Goal: Task Accomplishment & Management: Manage account settings

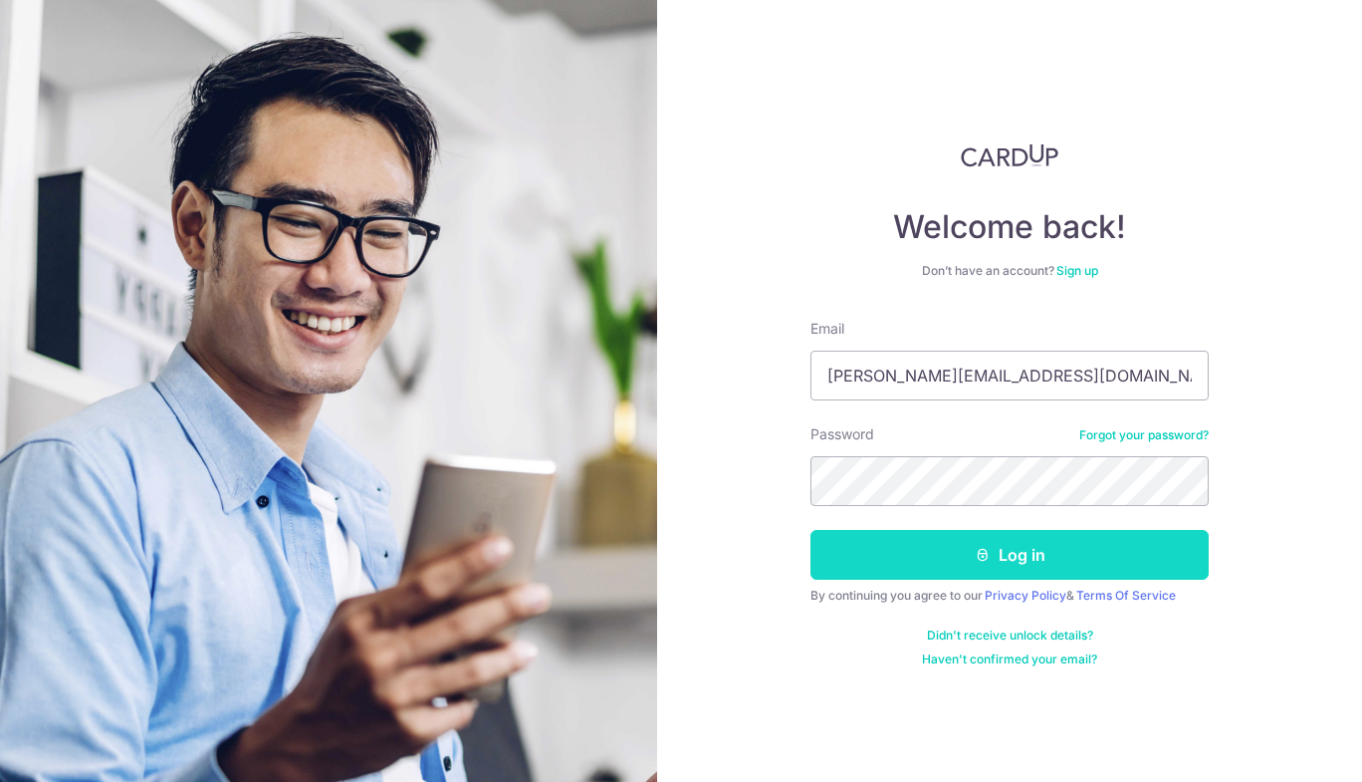
click at [975, 550] on icon "submit" at bounding box center [983, 555] width 16 height 16
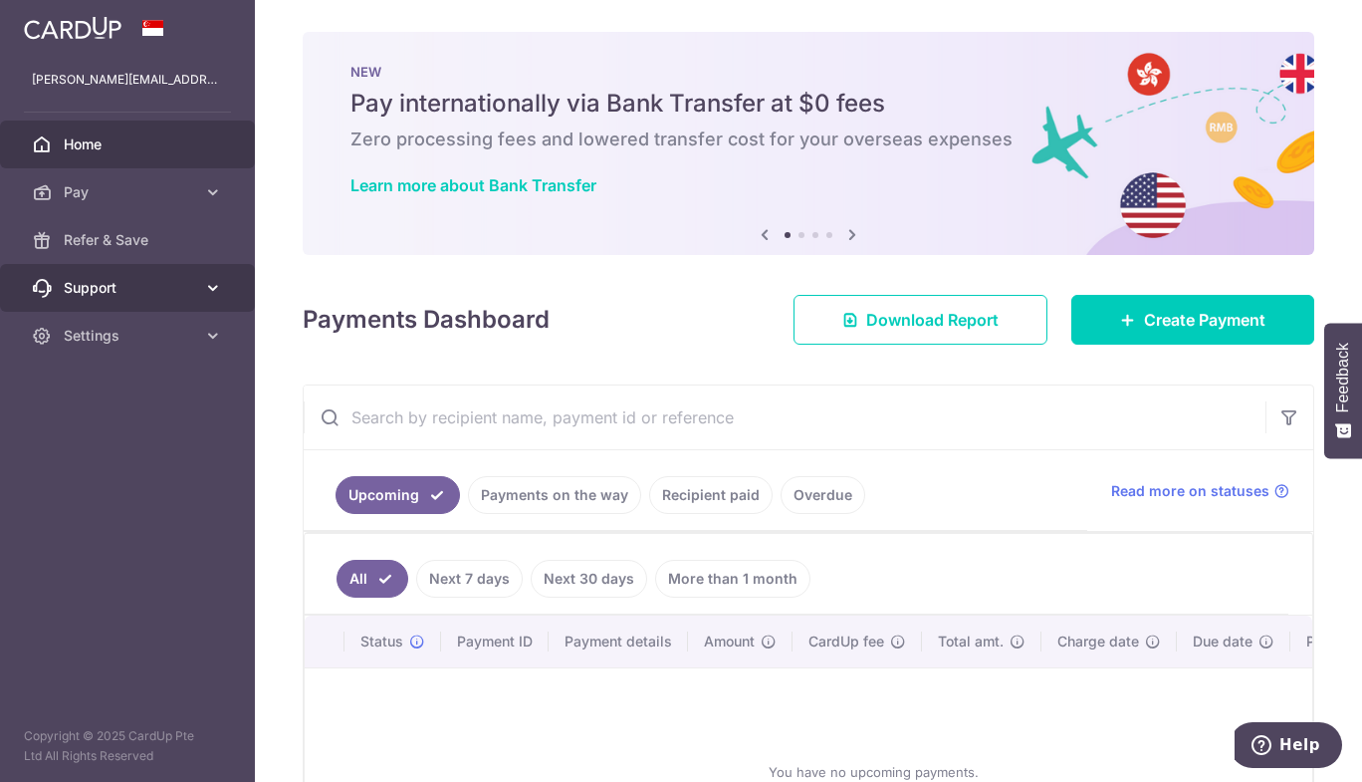
click at [135, 281] on span "Support" at bounding box center [129, 288] width 131 height 20
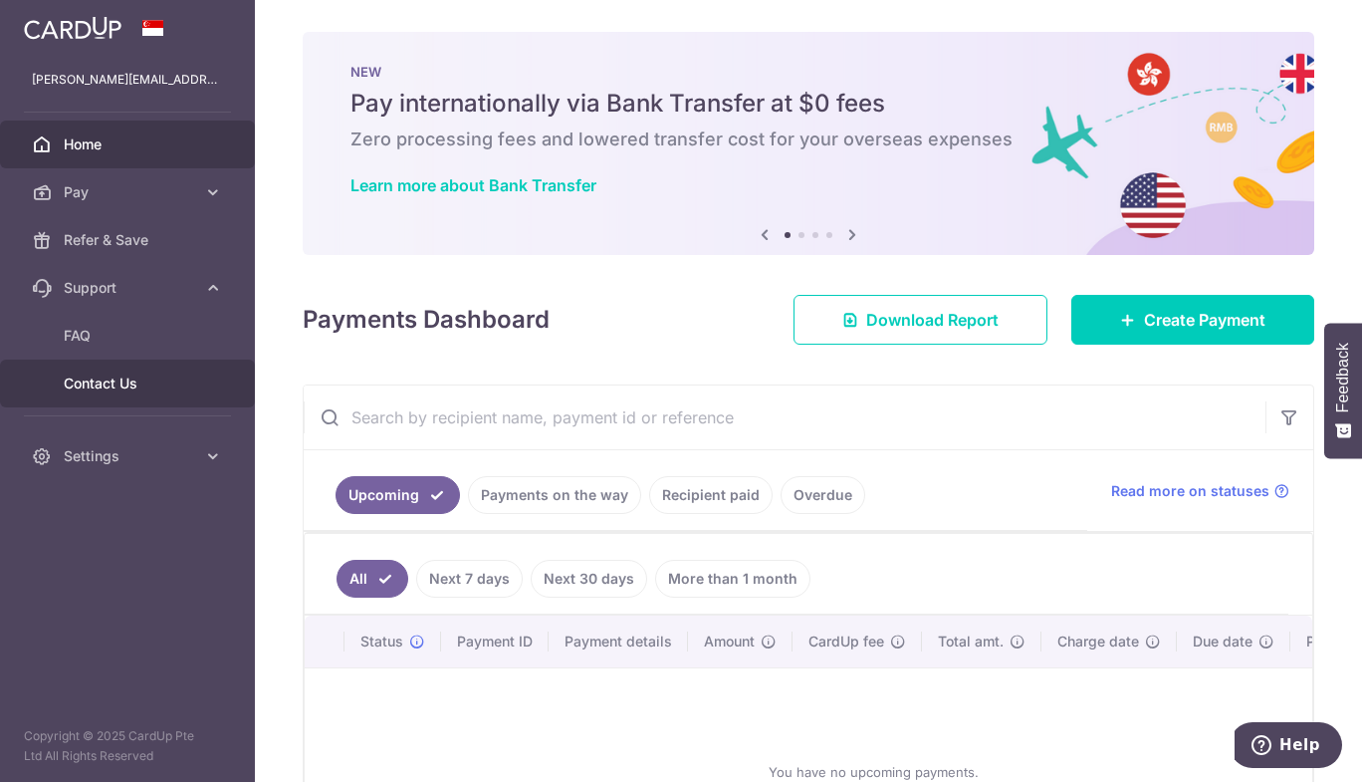
click at [126, 375] on span "Contact Us" at bounding box center [129, 383] width 131 height 20
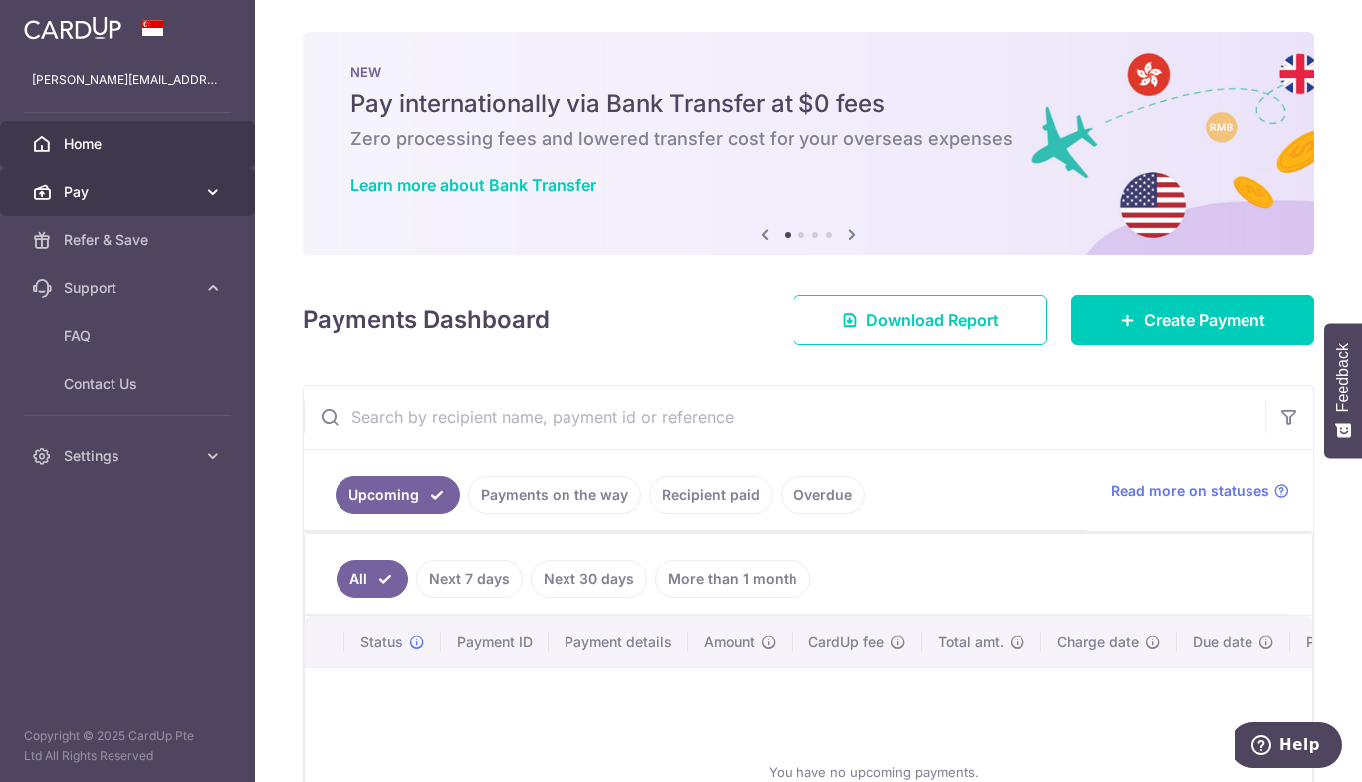
click at [150, 201] on span "Pay" at bounding box center [129, 192] width 131 height 20
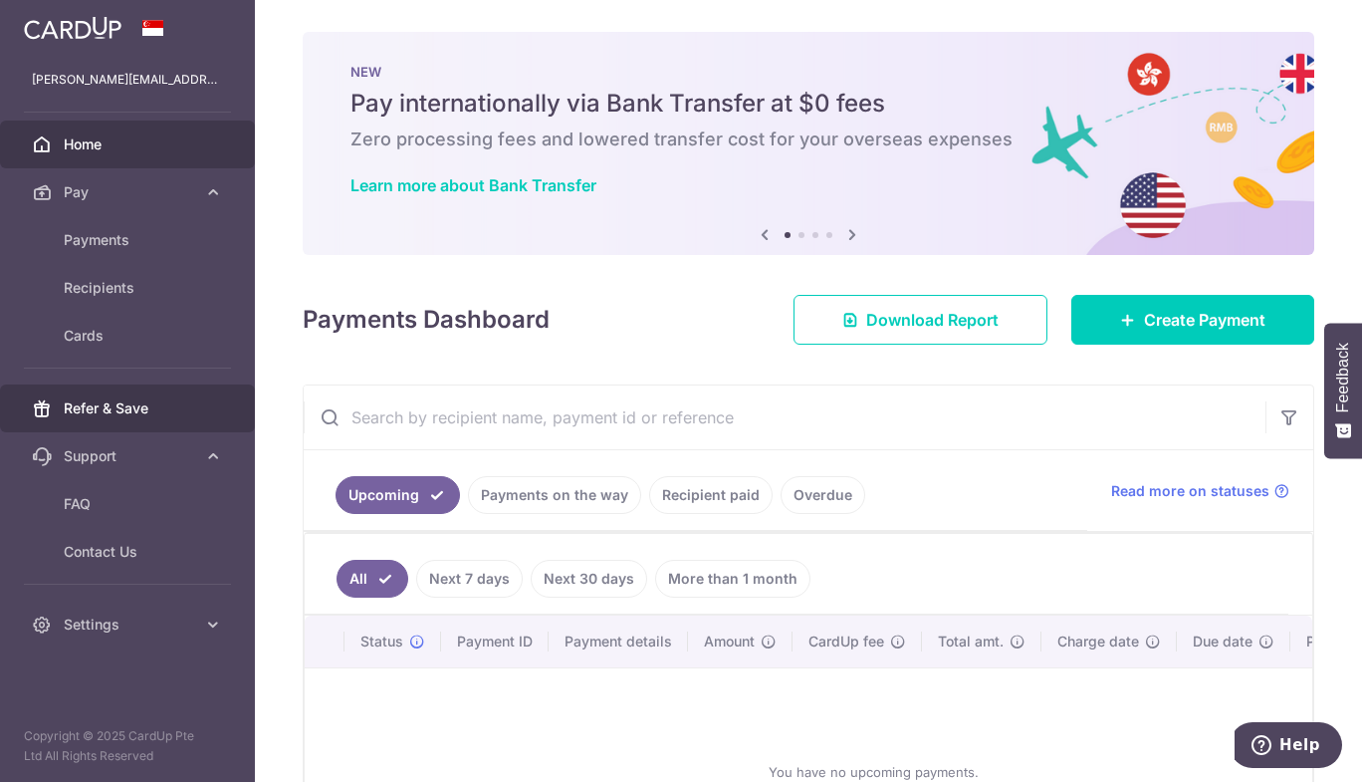
click at [134, 403] on span "Refer & Save" at bounding box center [129, 408] width 131 height 20
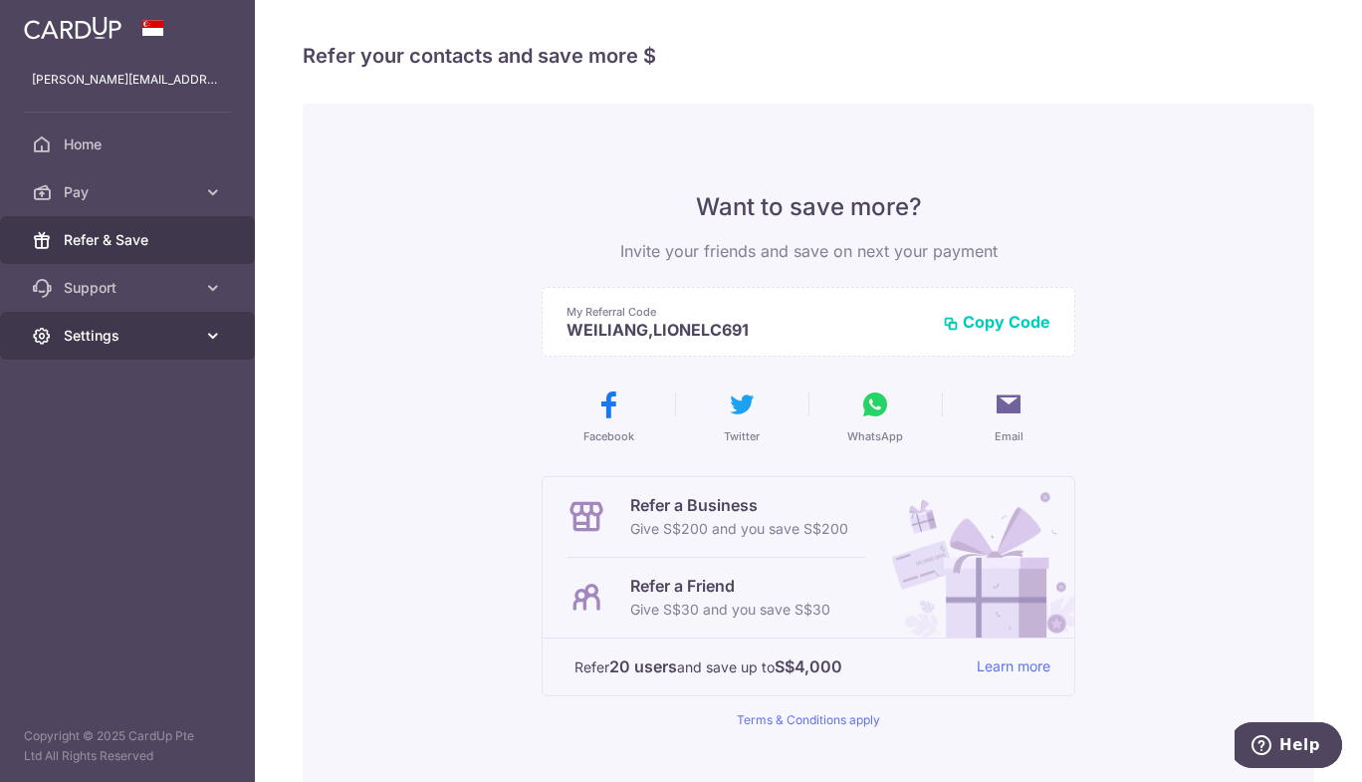
click at [132, 345] on span "Settings" at bounding box center [129, 336] width 131 height 20
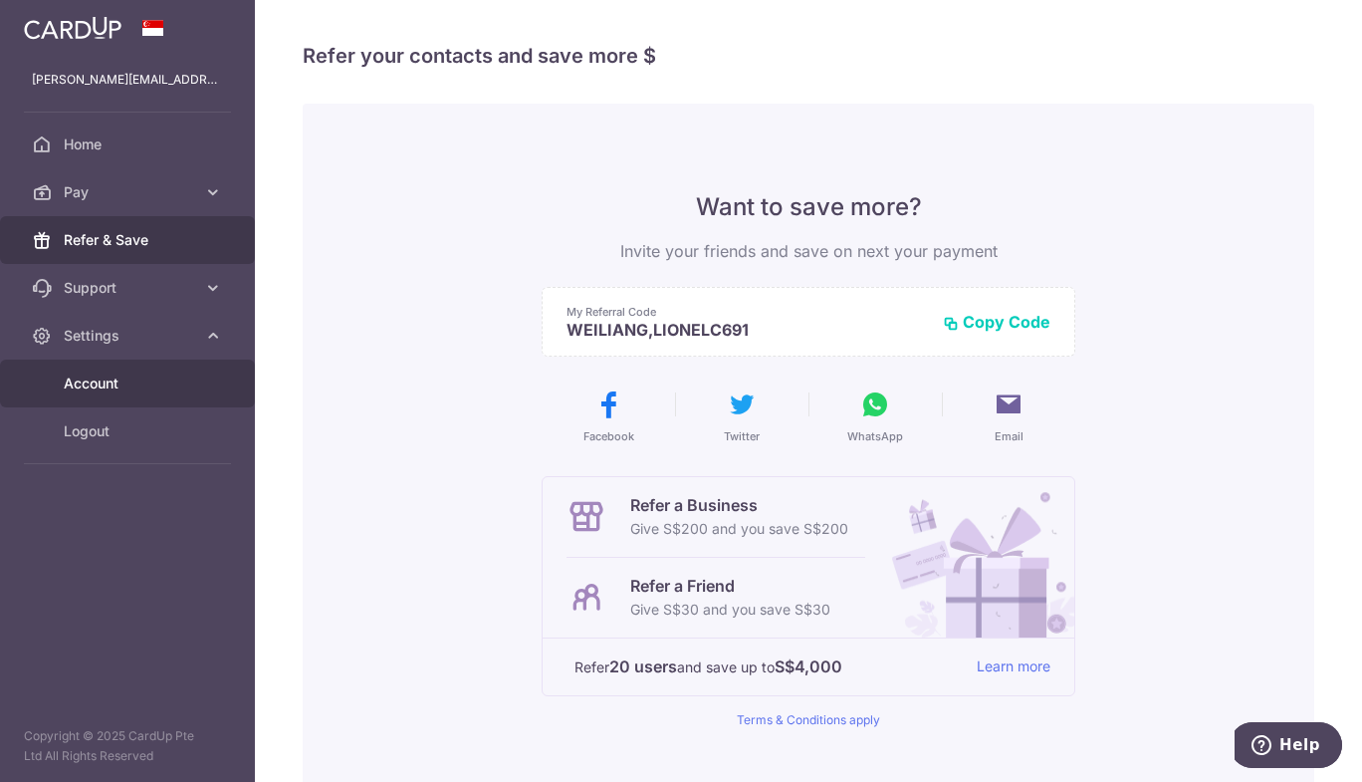
click at [132, 381] on span "Account" at bounding box center [129, 383] width 131 height 20
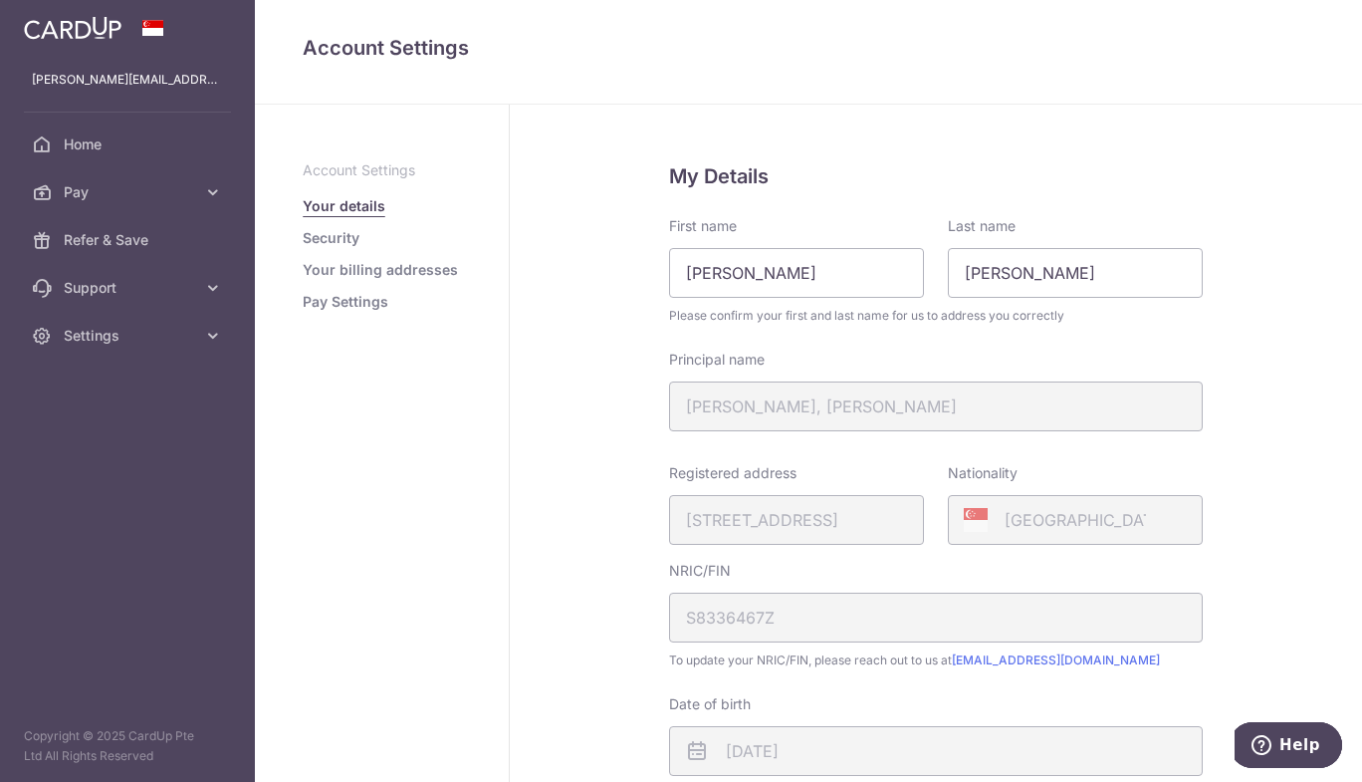
click at [342, 307] on link "Pay Settings" at bounding box center [346, 302] width 86 height 20
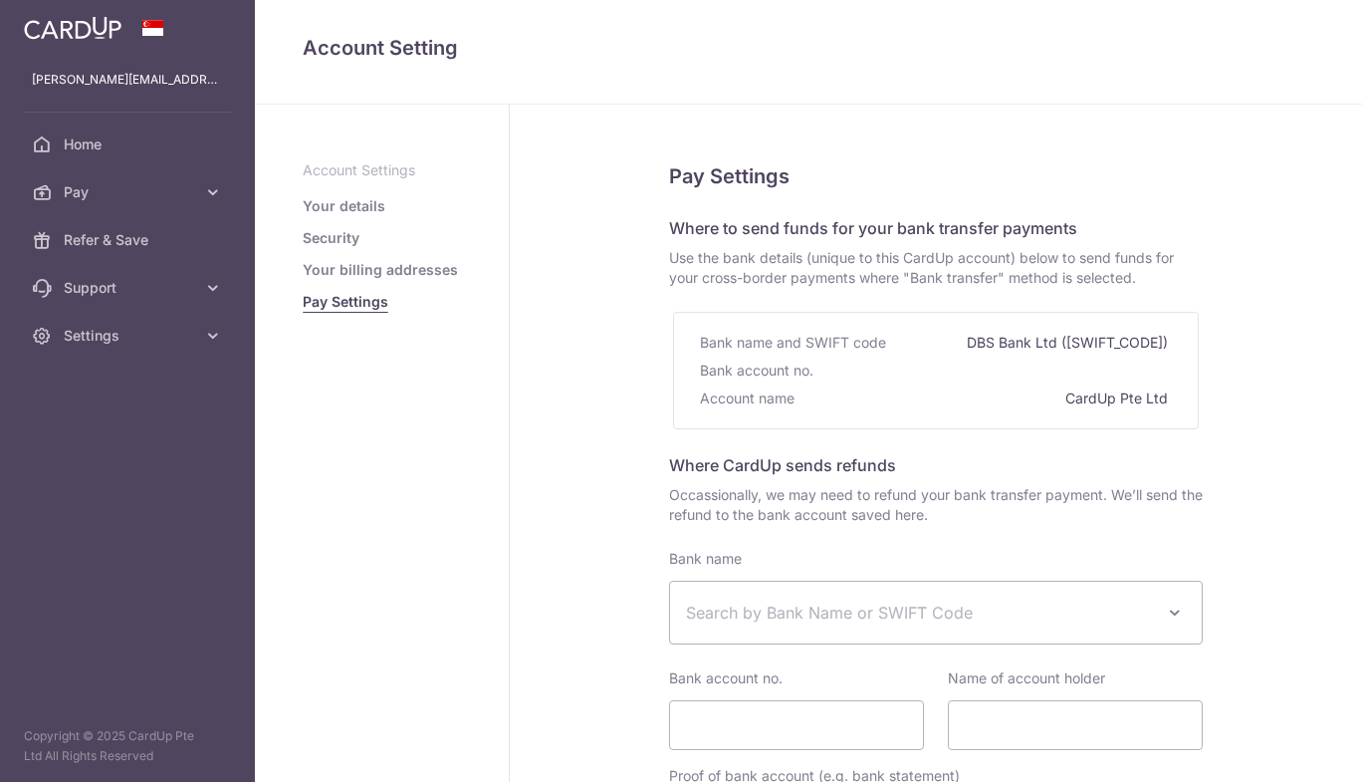
select select
click at [371, 265] on link "Your billing addresses" at bounding box center [380, 270] width 155 height 20
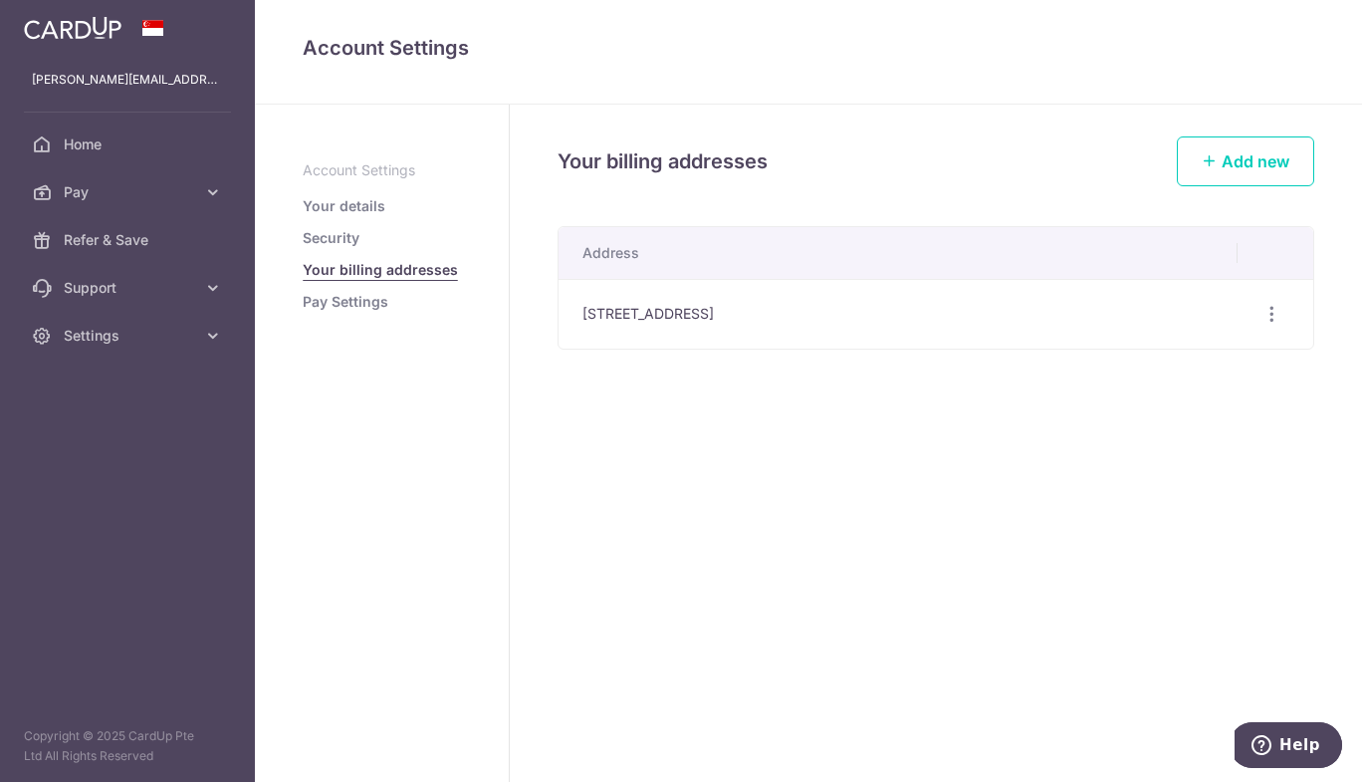
click at [335, 239] on link "Security" at bounding box center [331, 238] width 57 height 20
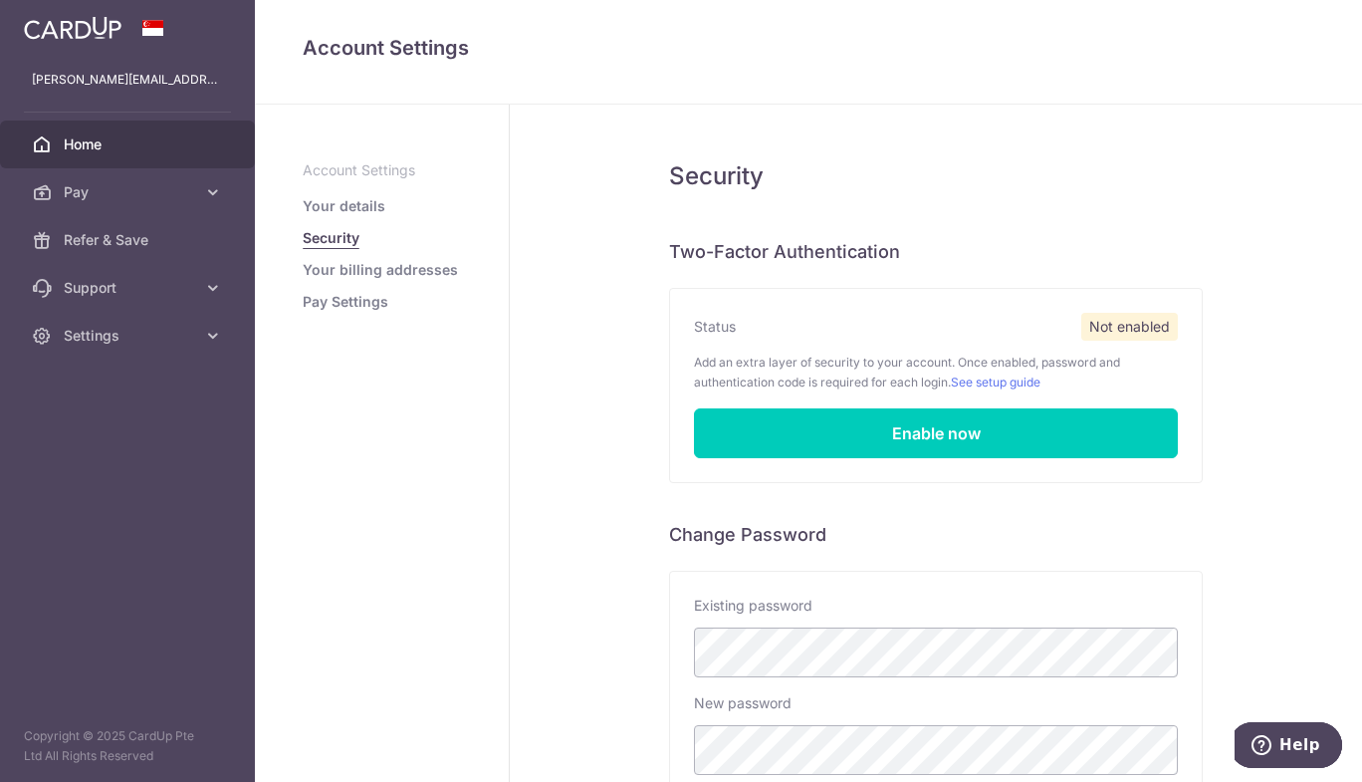
click at [134, 141] on span "Home" at bounding box center [129, 144] width 131 height 20
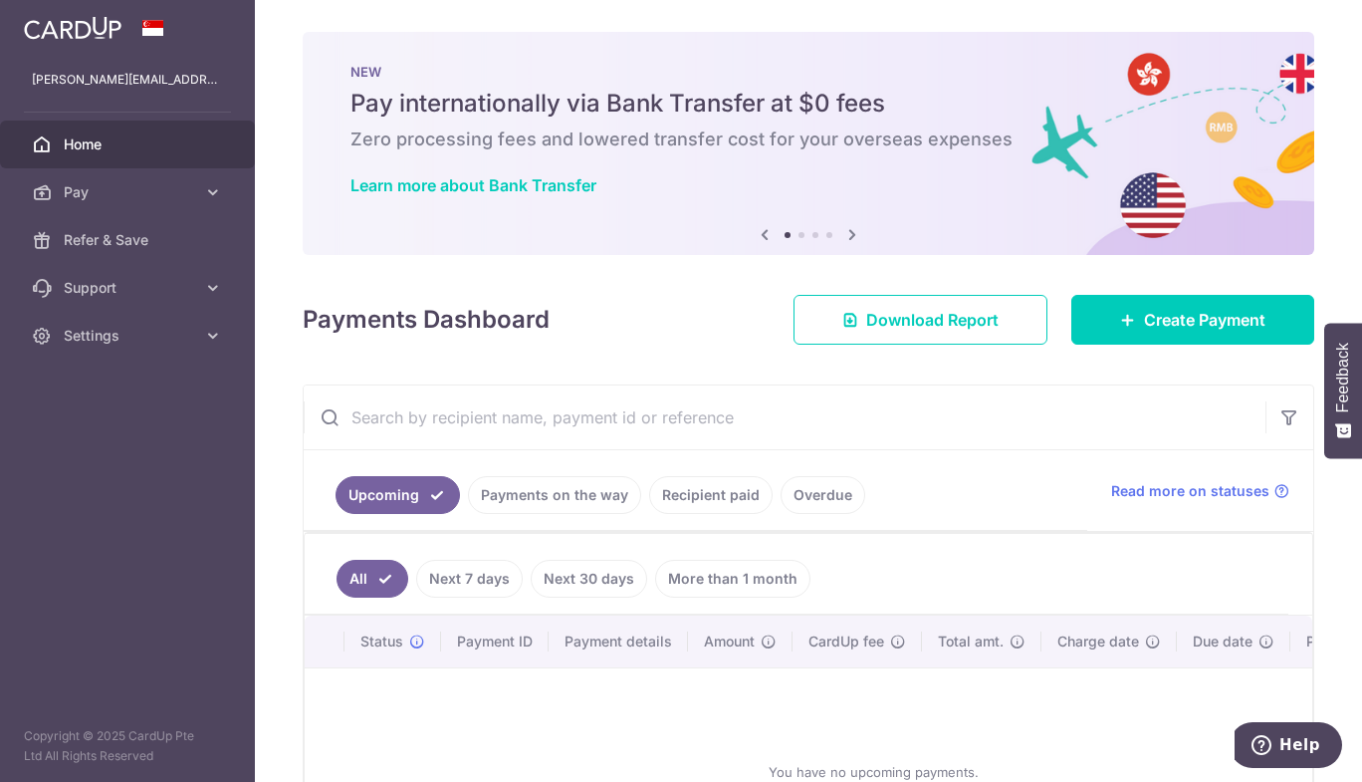
click at [848, 232] on icon at bounding box center [852, 234] width 24 height 25
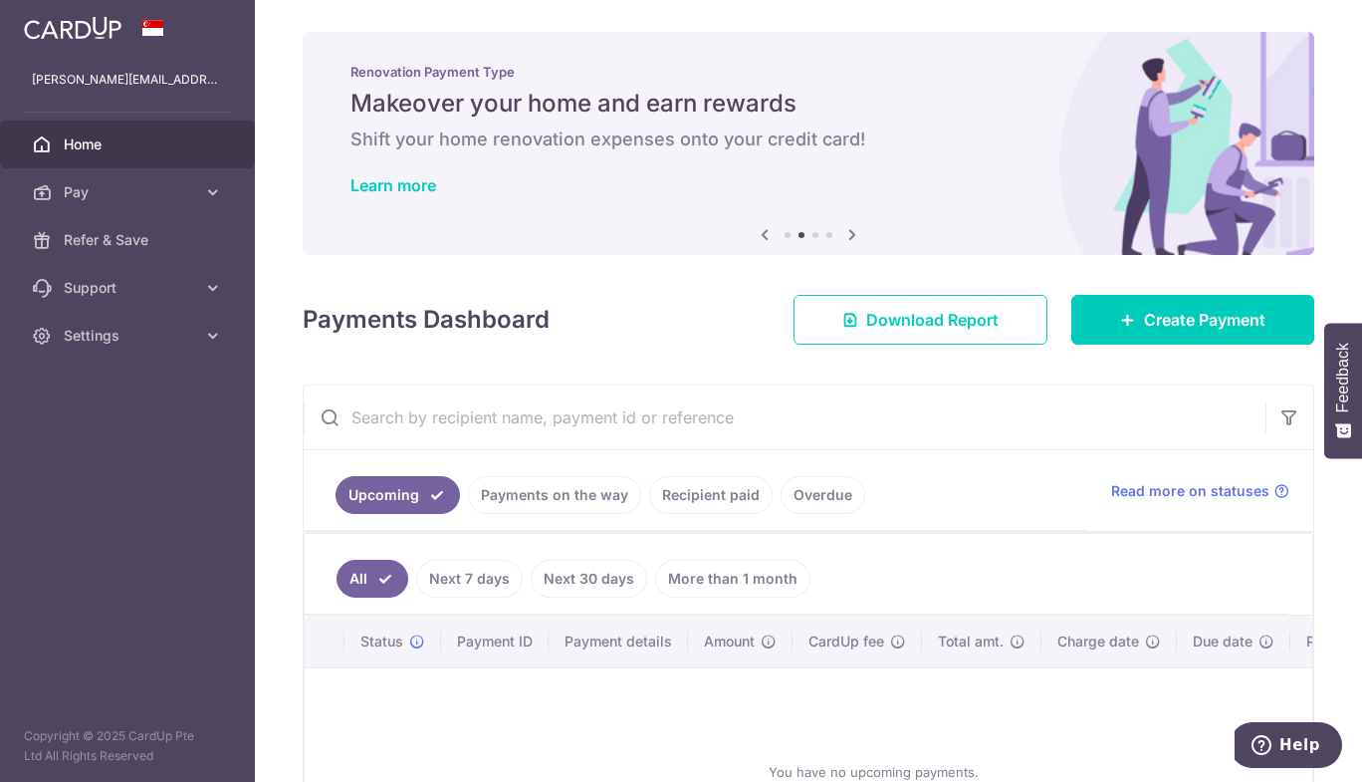
click at [848, 232] on icon at bounding box center [852, 234] width 24 height 25
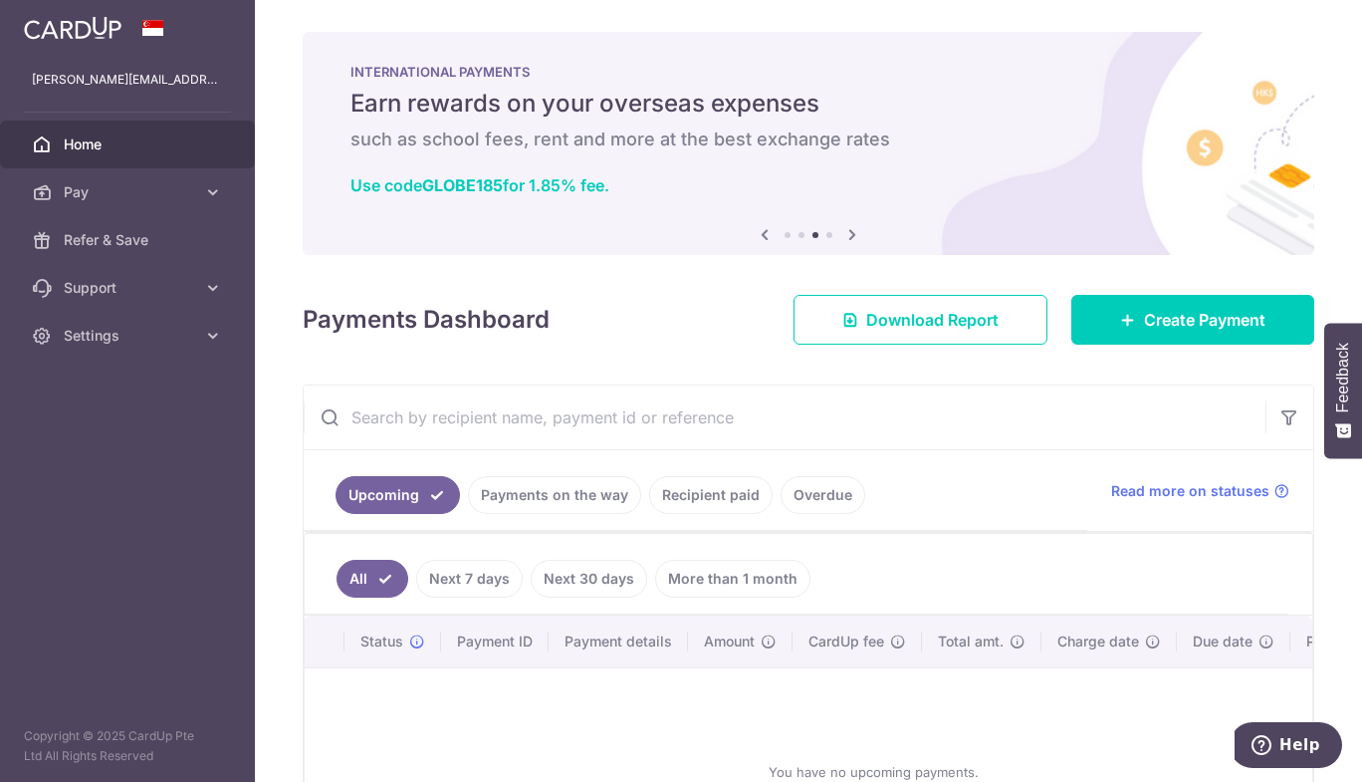
click at [848, 232] on icon at bounding box center [852, 234] width 24 height 25
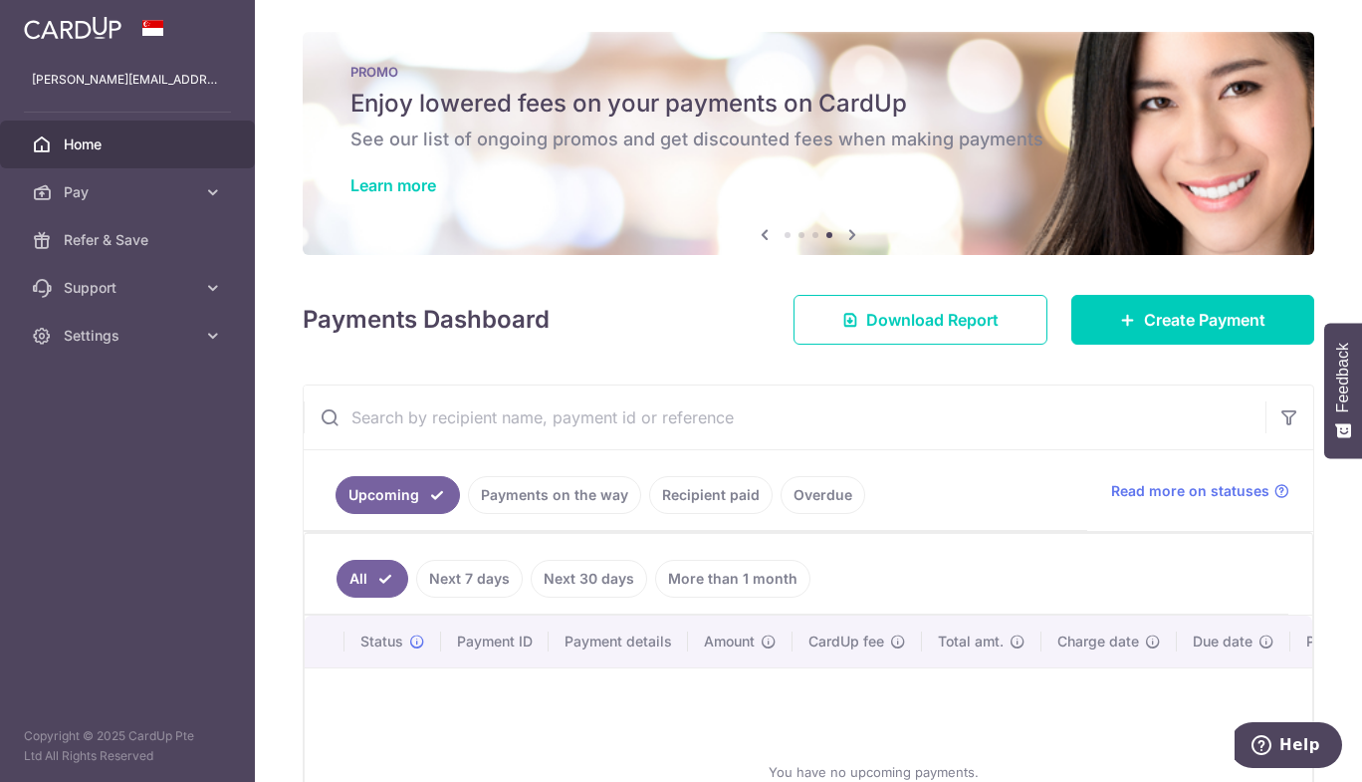
click at [763, 235] on icon at bounding box center [765, 234] width 24 height 25
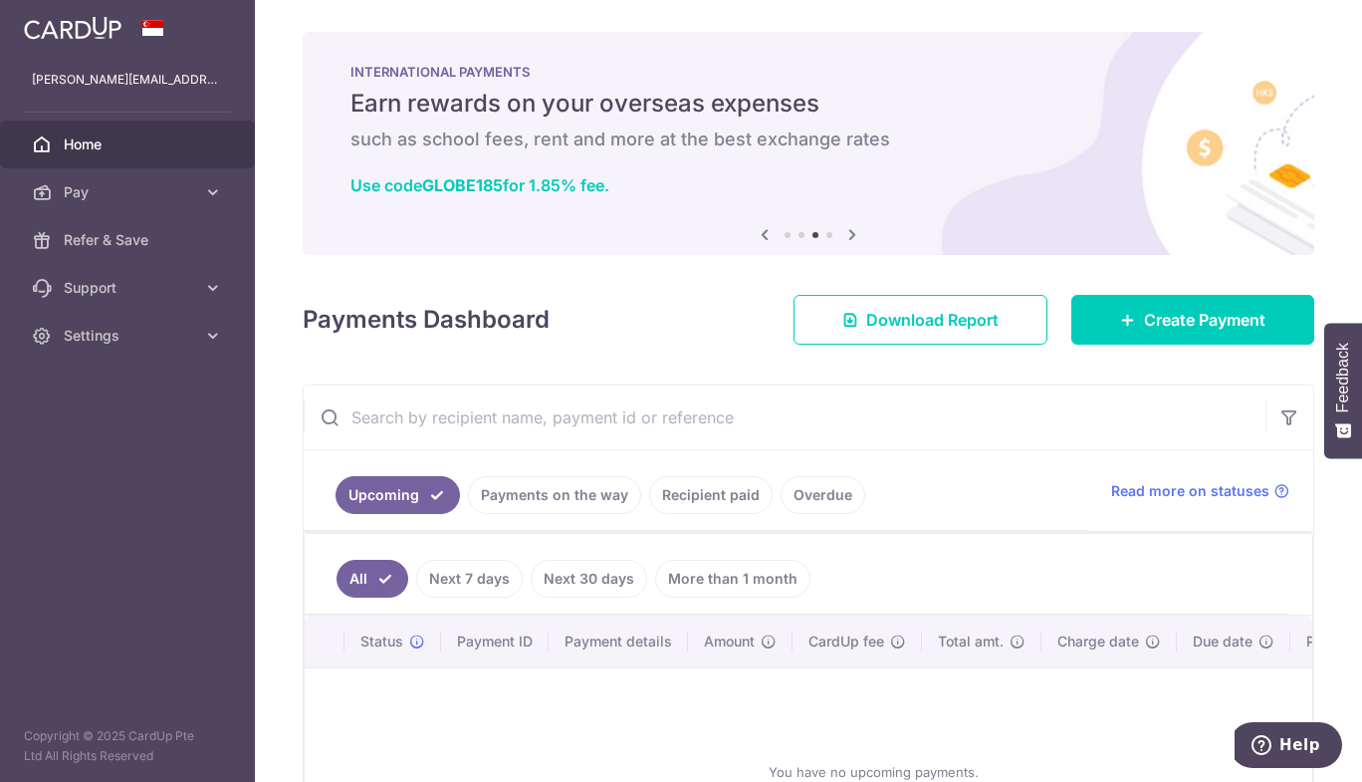
click at [763, 235] on icon at bounding box center [765, 234] width 24 height 25
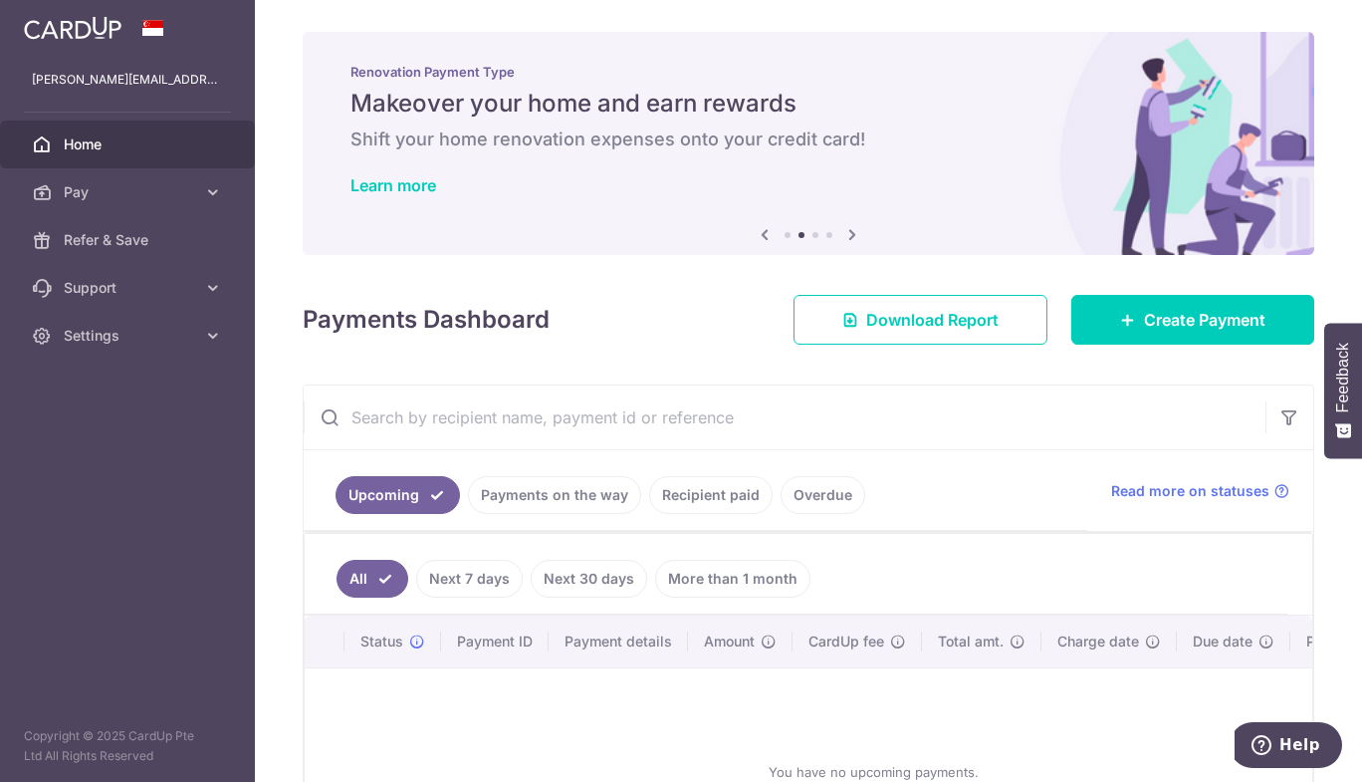
click at [758, 239] on icon at bounding box center [765, 234] width 24 height 25
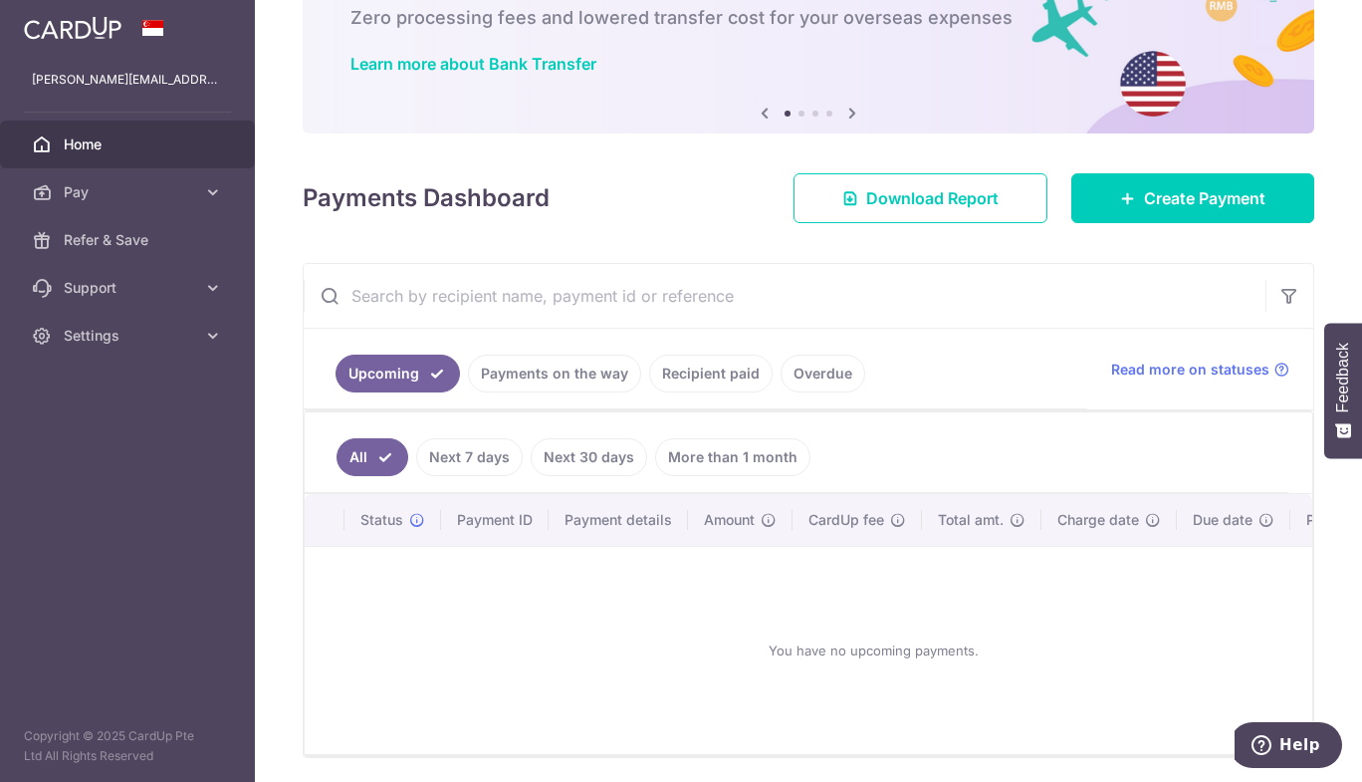
scroll to position [201, 0]
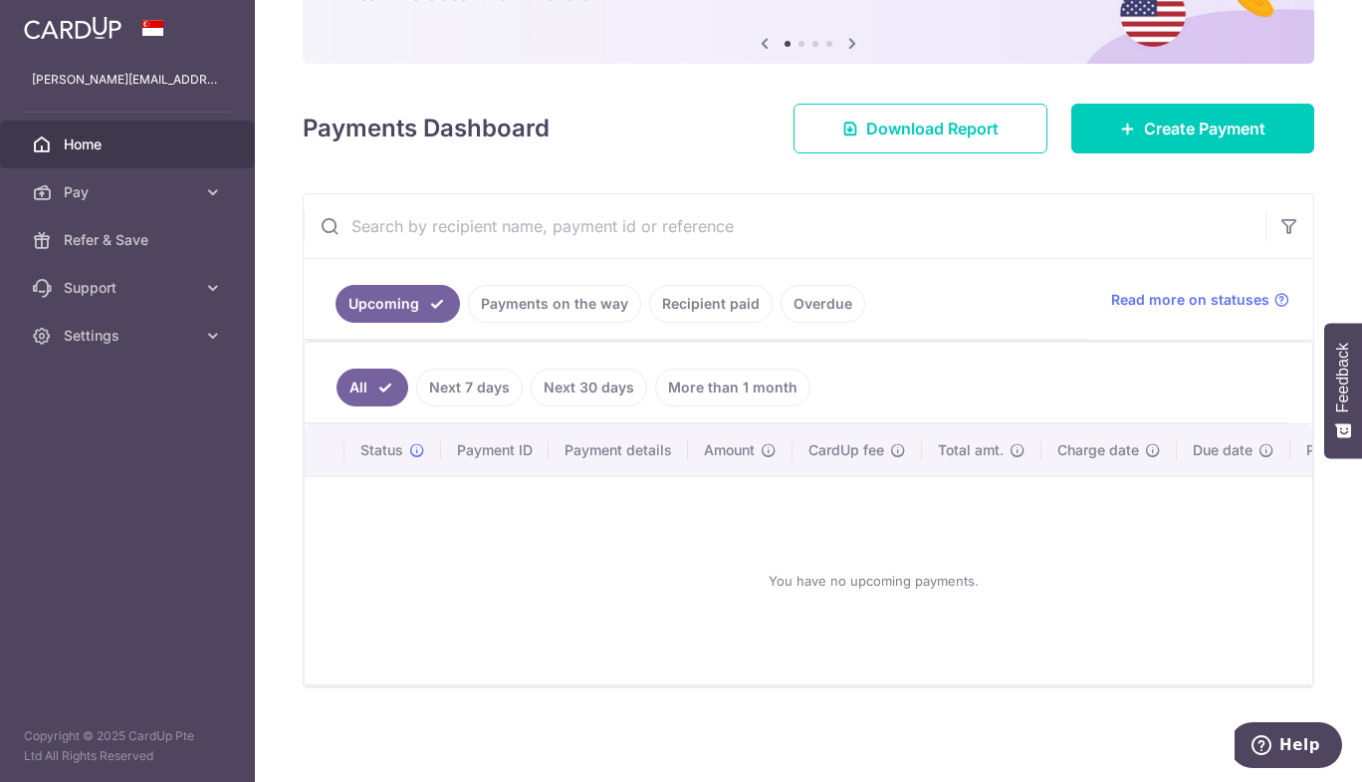
click at [564, 371] on link "Next 30 days" at bounding box center [589, 387] width 116 height 38
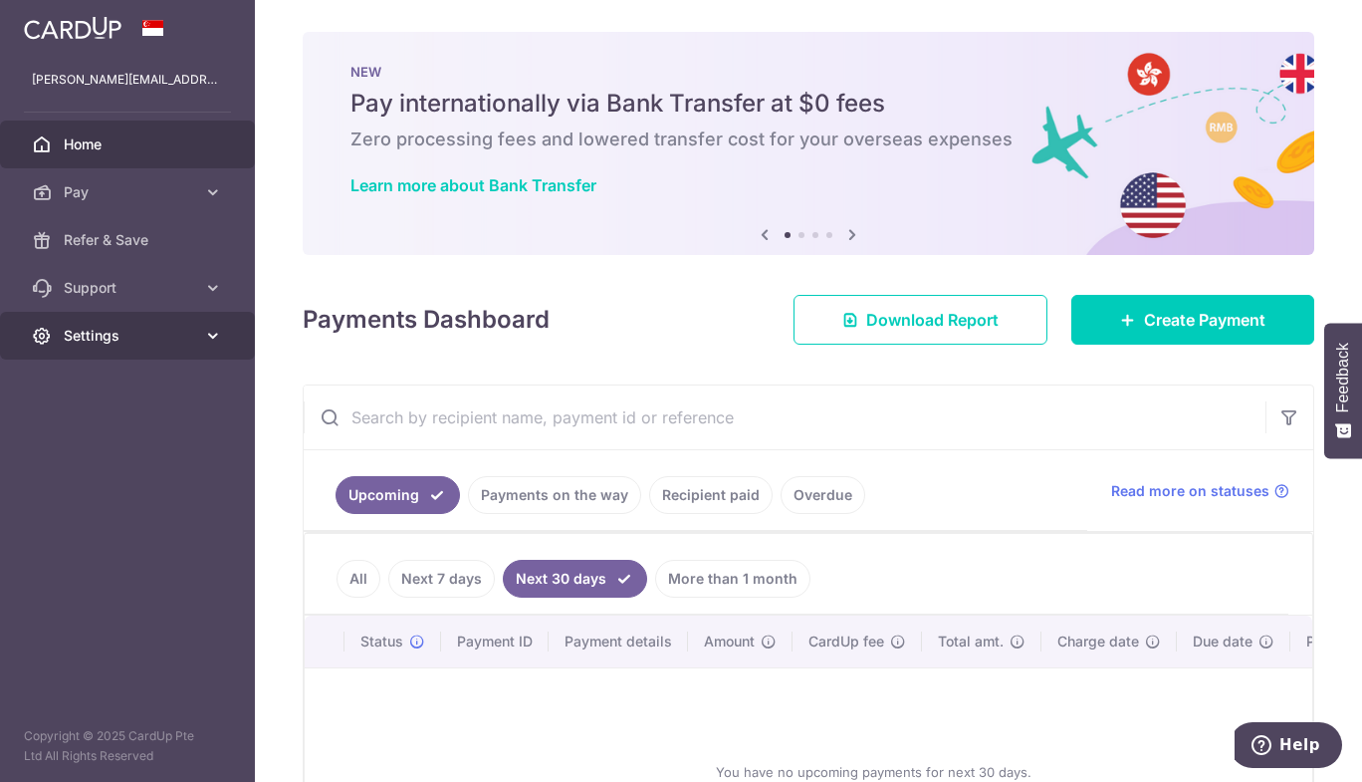
click at [142, 324] on link "Settings" at bounding box center [127, 336] width 255 height 48
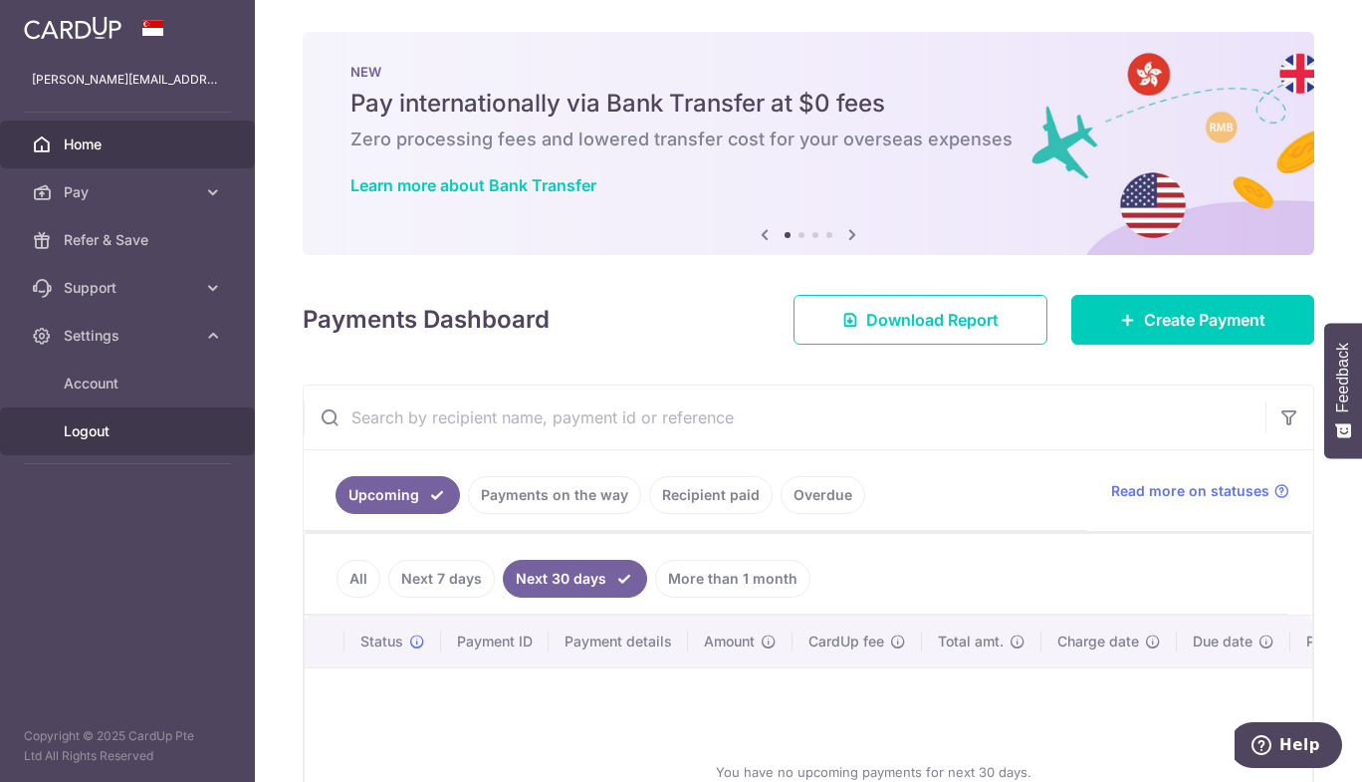
click at [80, 428] on span "Logout" at bounding box center [129, 431] width 131 height 20
